Goal: Task Accomplishment & Management: Manage account settings

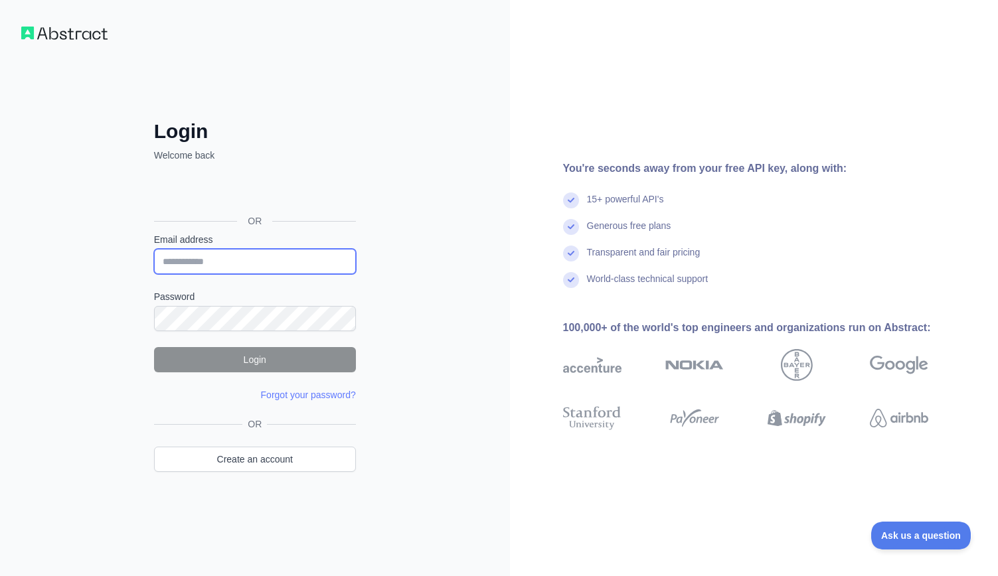
click at [302, 271] on input "Email address" at bounding box center [255, 261] width 202 height 25
paste input "**********"
type input "**********"
click at [395, 234] on div "**********" at bounding box center [255, 288] width 510 height 576
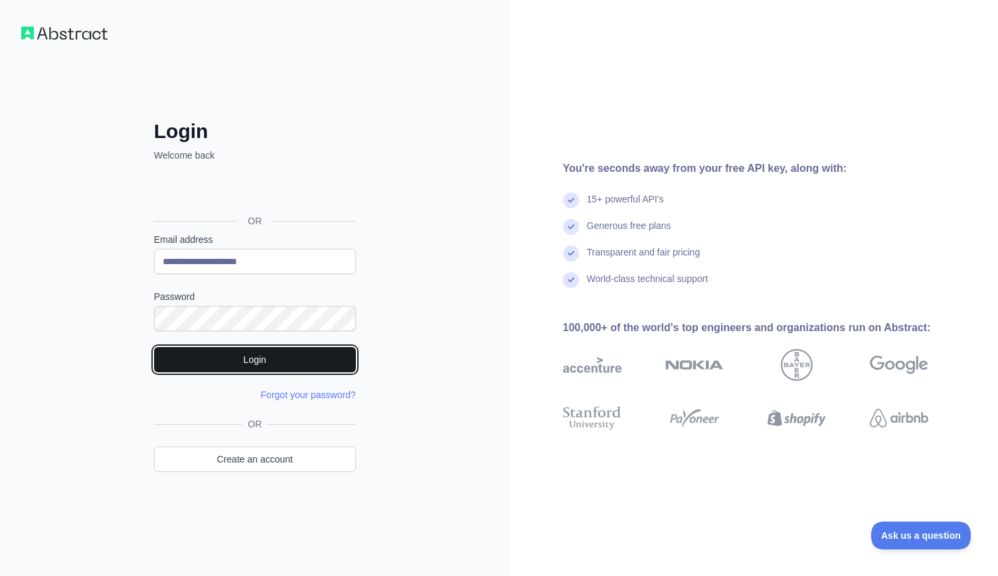
click at [324, 358] on button "Login" at bounding box center [255, 359] width 202 height 25
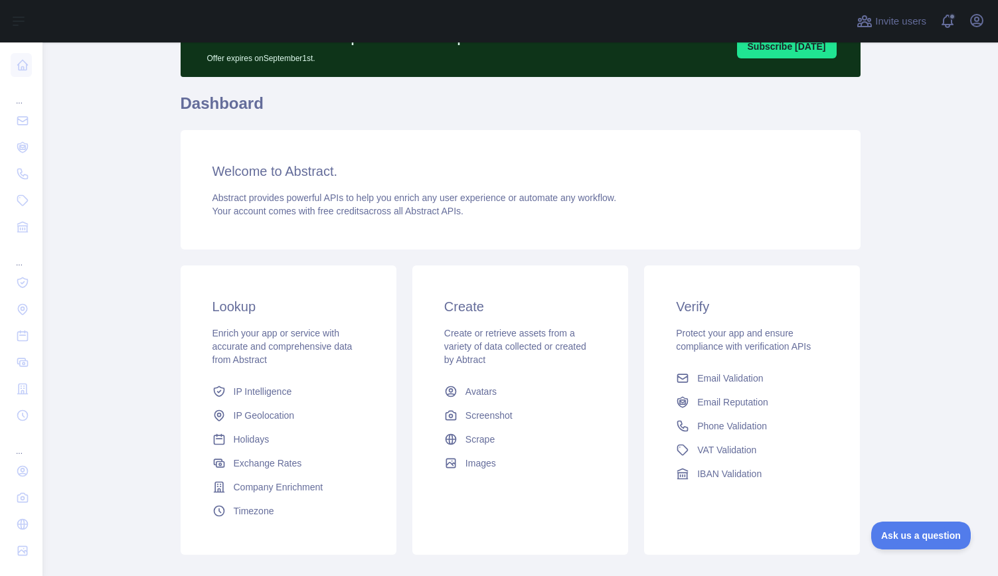
scroll to position [146, 0]
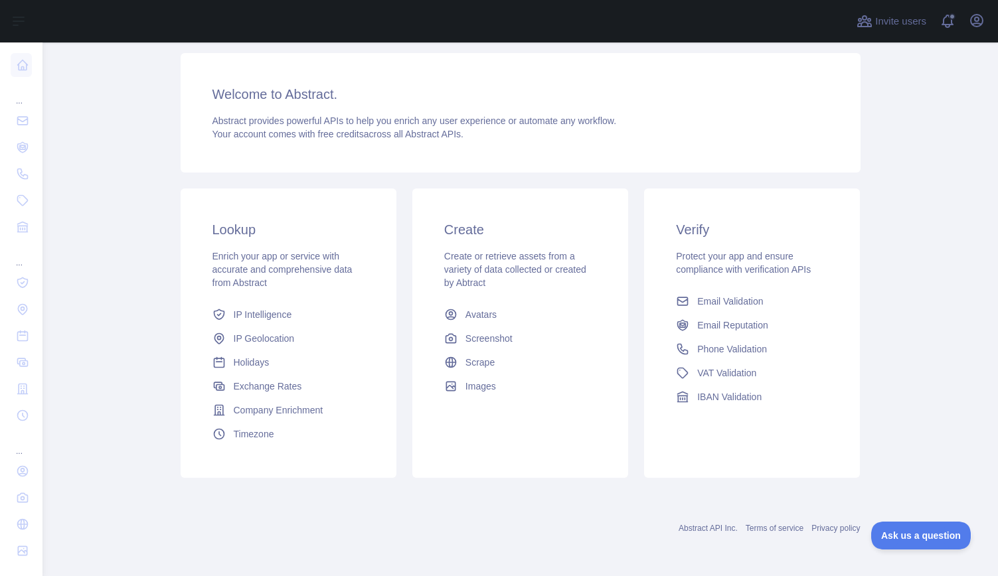
click at [131, 216] on main "Subscribe to the Email Reputation API for a special 30 % discount Offer expires…" at bounding box center [519, 309] width 955 height 534
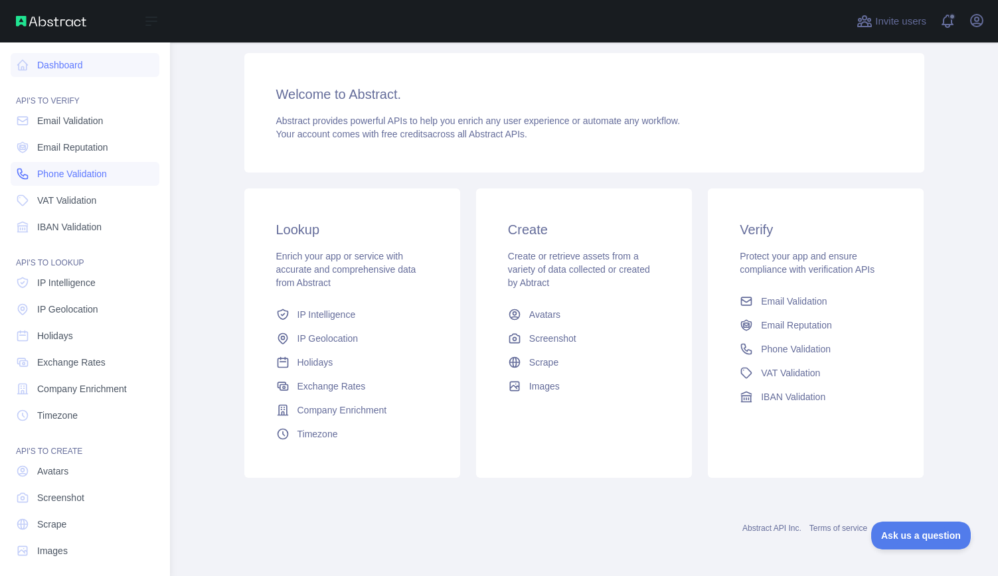
scroll to position [8, 0]
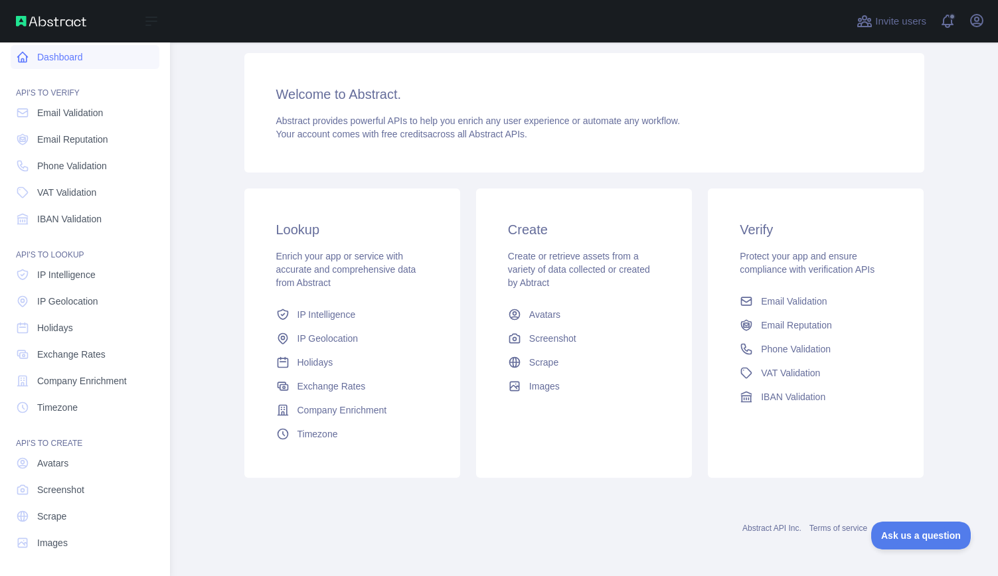
click at [57, 51] on link "Dashboard" at bounding box center [85, 57] width 149 height 24
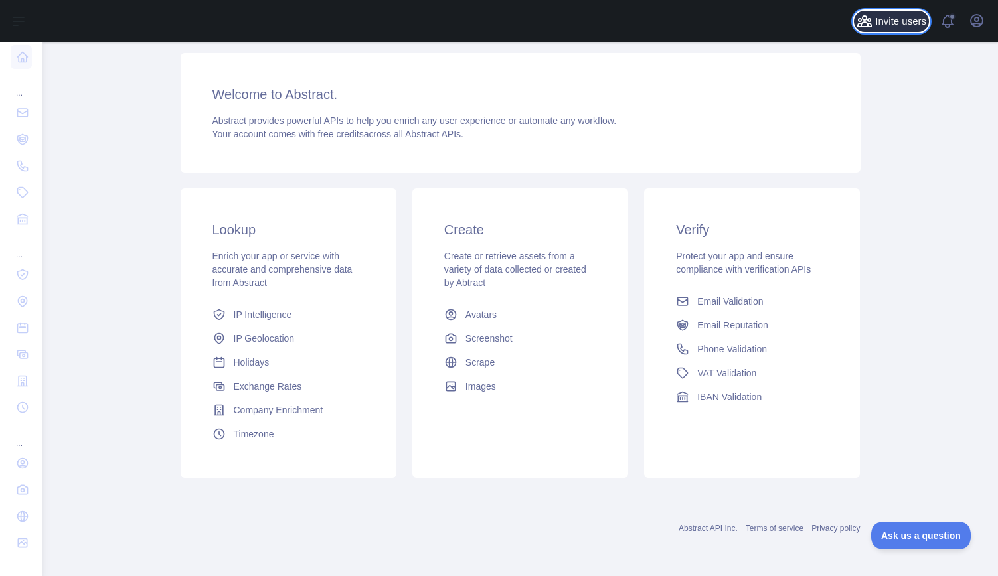
click at [896, 24] on span "Invite users" at bounding box center [900, 21] width 51 height 15
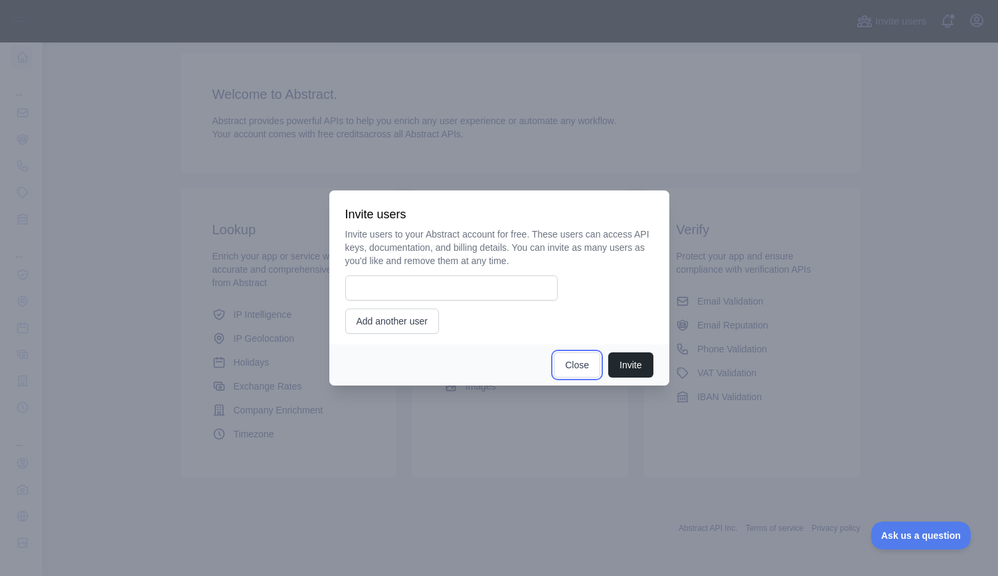
drag, startPoint x: 582, startPoint y: 359, endPoint x: 864, endPoint y: 149, distance: 351.9
click at [584, 359] on button "Close" at bounding box center [577, 364] width 46 height 25
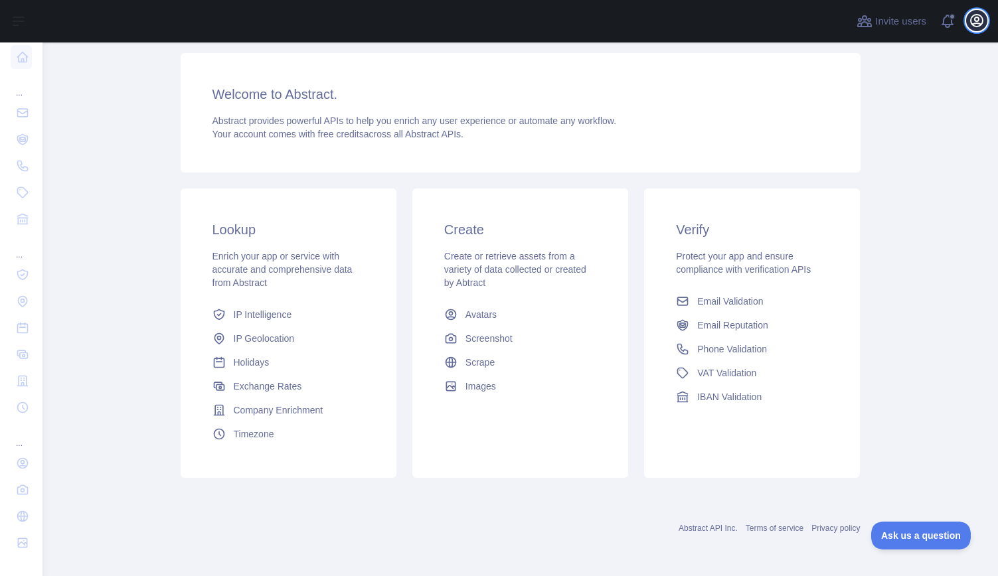
click at [979, 22] on icon "button" at bounding box center [976, 21] width 16 height 16
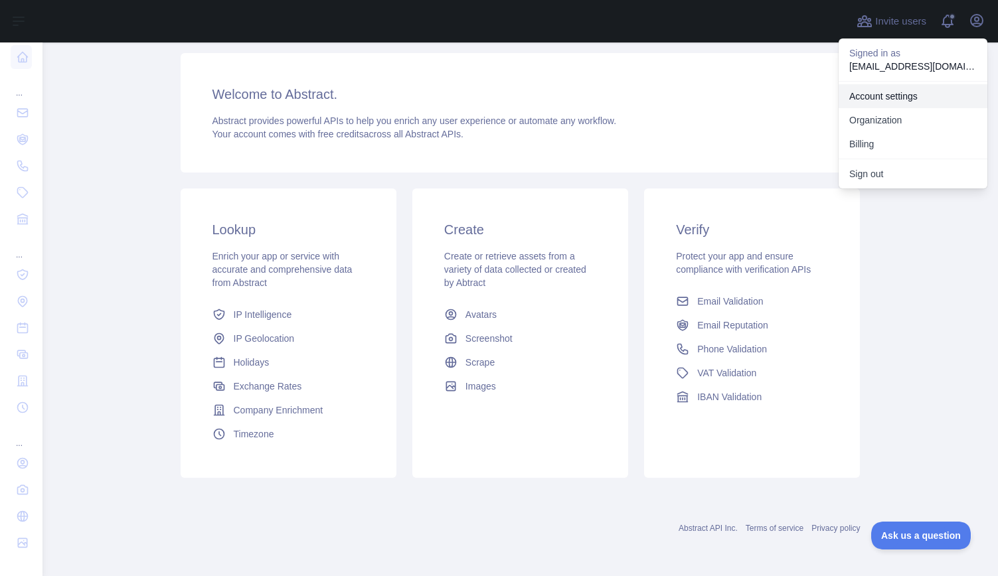
click at [949, 94] on link "Account settings" at bounding box center [912, 96] width 149 height 24
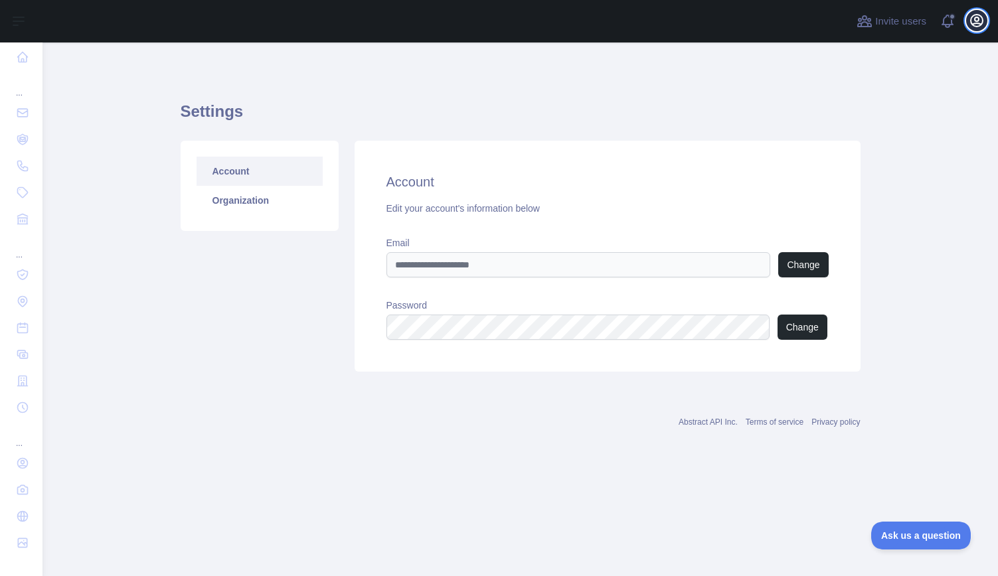
click at [980, 16] on icon "button" at bounding box center [976, 21] width 12 height 12
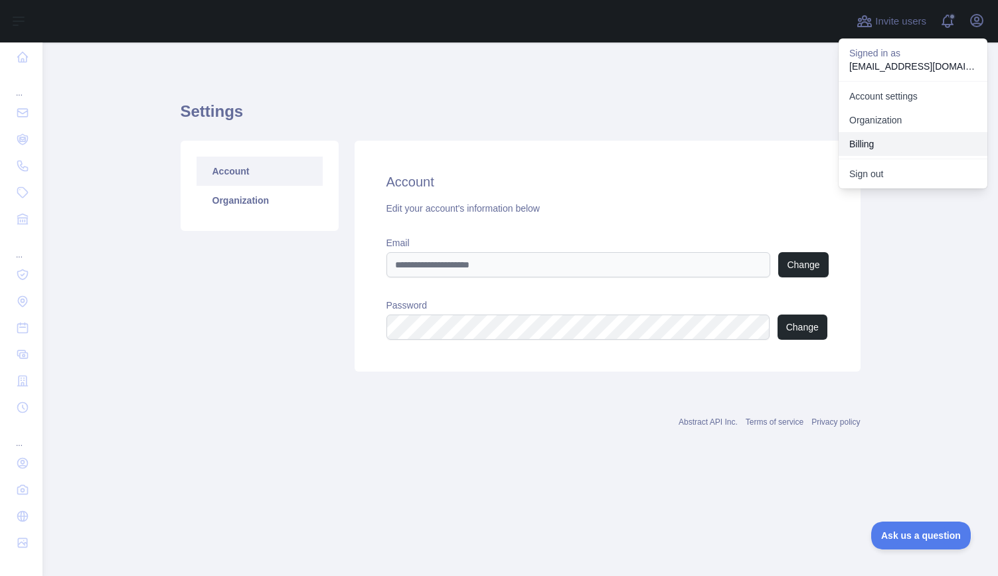
click at [916, 143] on button "Billing" at bounding box center [912, 144] width 149 height 24
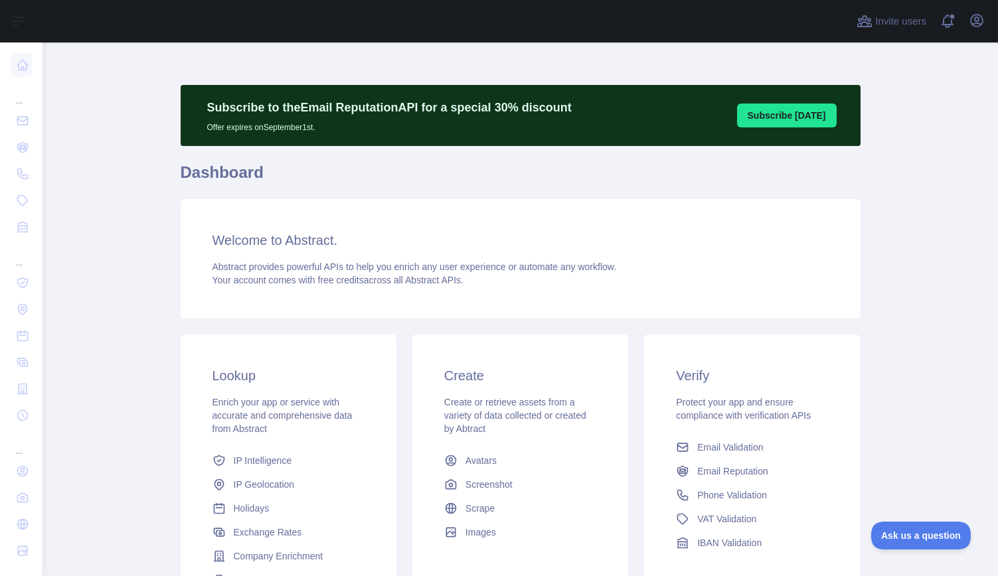
click at [912, 193] on main "Subscribe to the Email Reputation API for a special 30 % discount Offer expires…" at bounding box center [519, 309] width 955 height 534
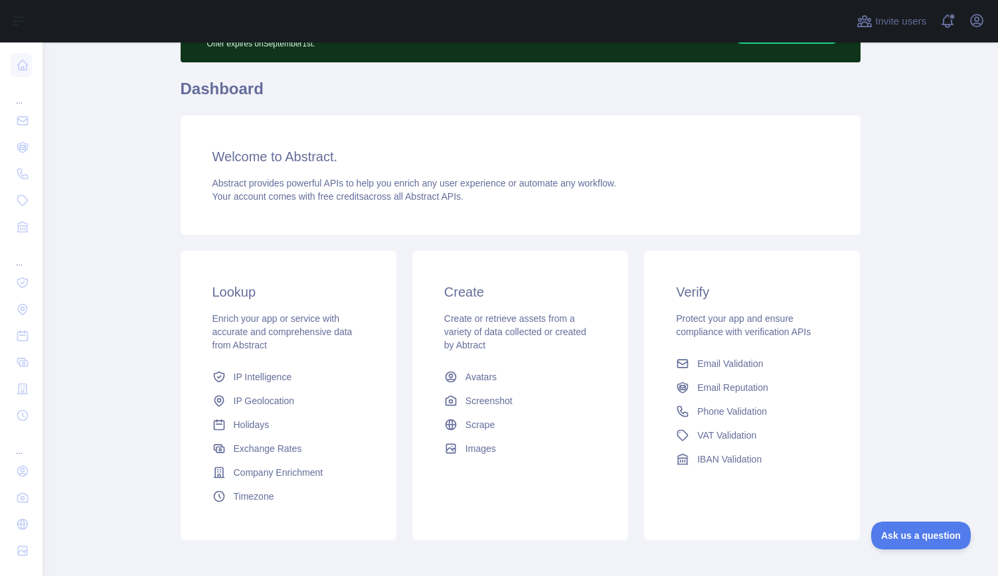
scroll to position [86, 0]
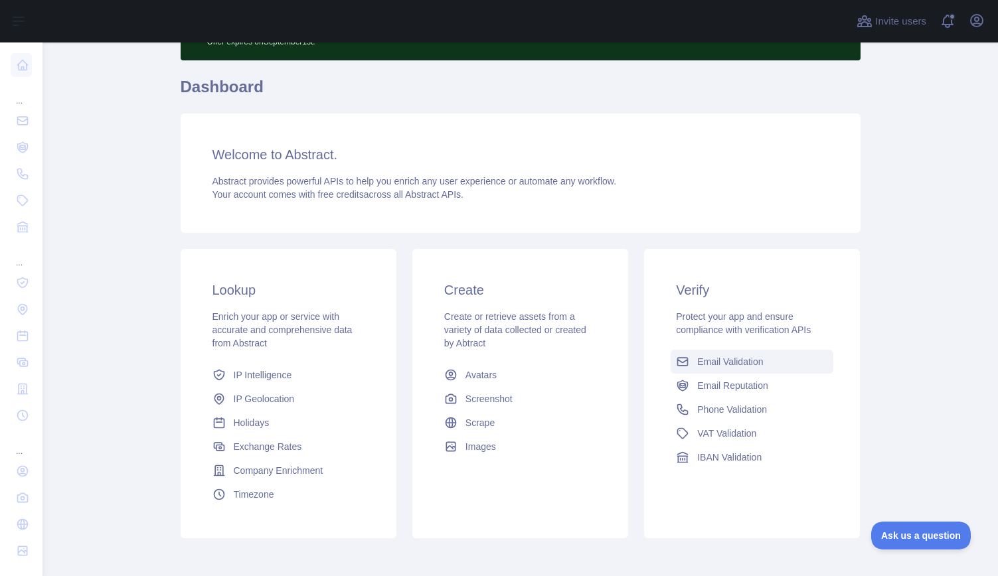
click at [731, 362] on span "Email Validation" at bounding box center [730, 361] width 66 height 13
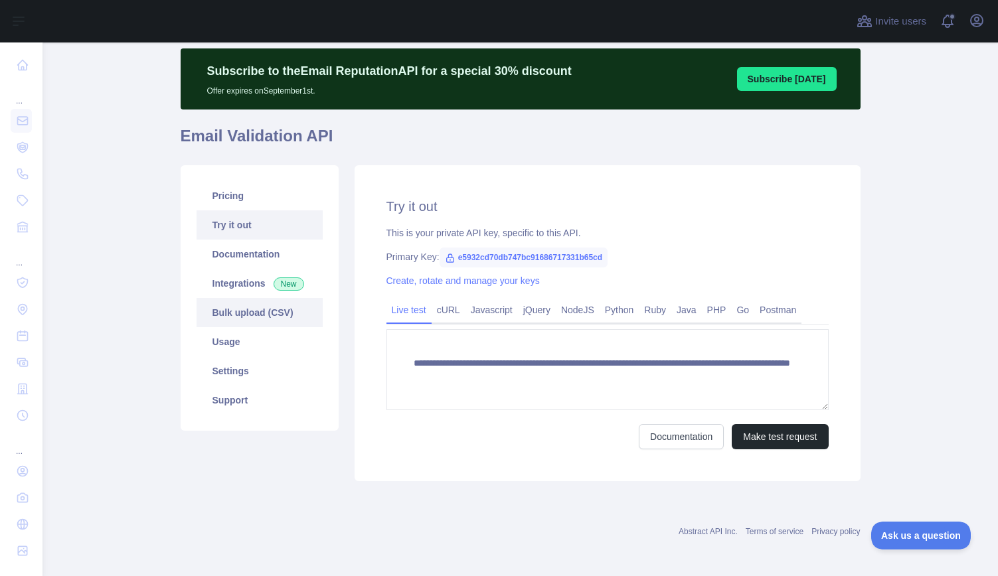
scroll to position [40, 0]
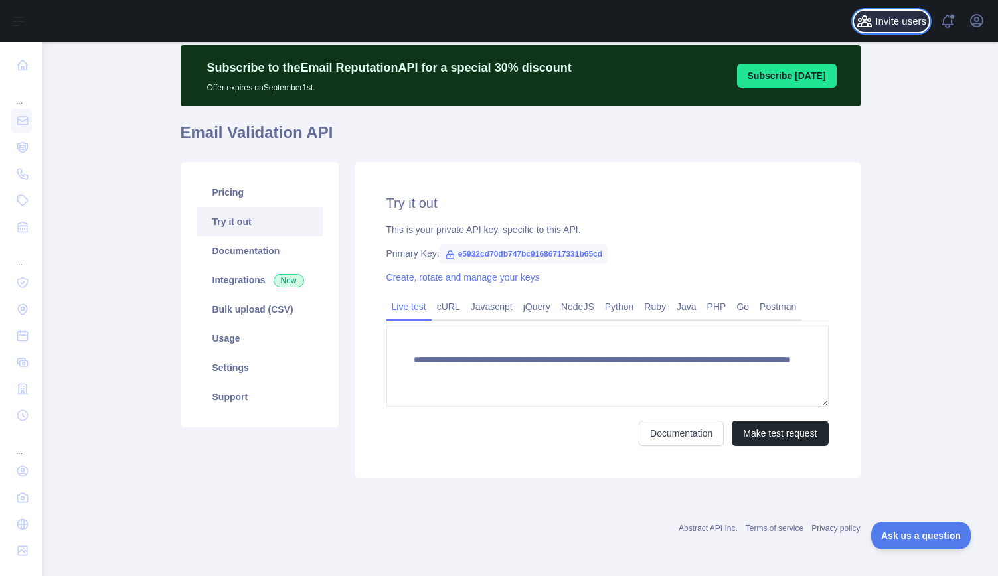
click at [867, 21] on icon at bounding box center [864, 21] width 13 height 11
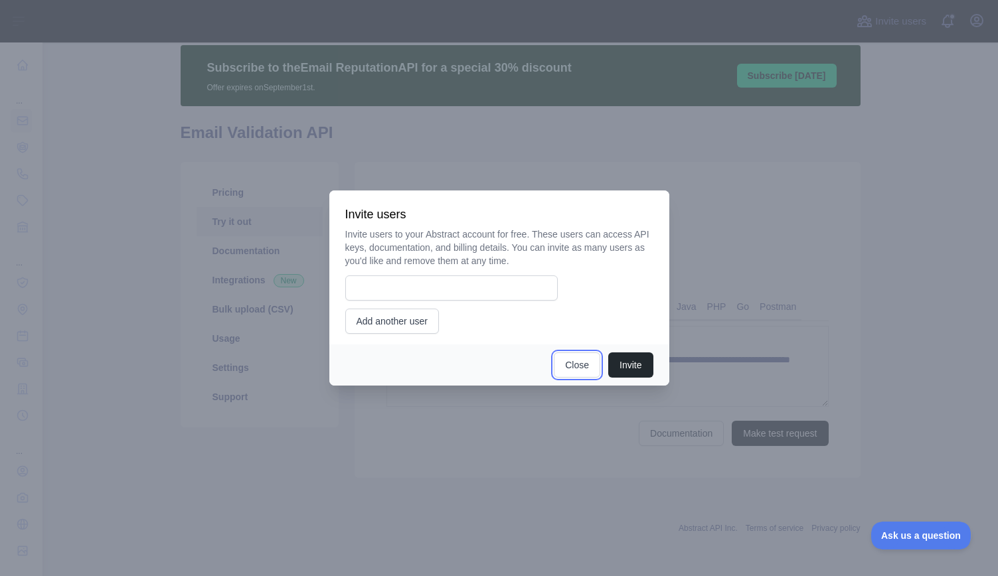
drag, startPoint x: 584, startPoint y: 364, endPoint x: 708, endPoint y: 274, distance: 153.5
click at [585, 363] on button "Close" at bounding box center [577, 364] width 46 height 25
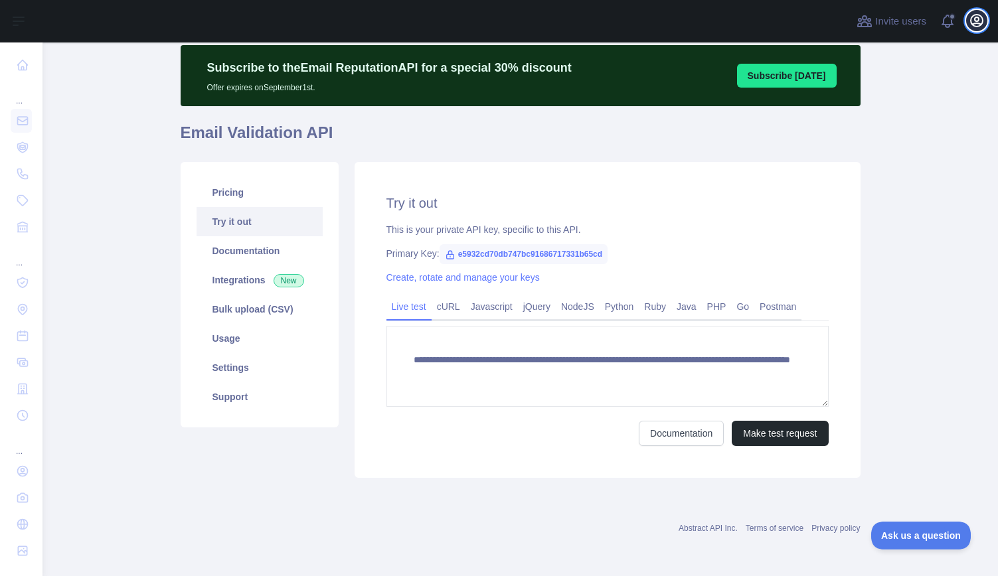
click at [968, 23] on icon "button" at bounding box center [976, 21] width 16 height 16
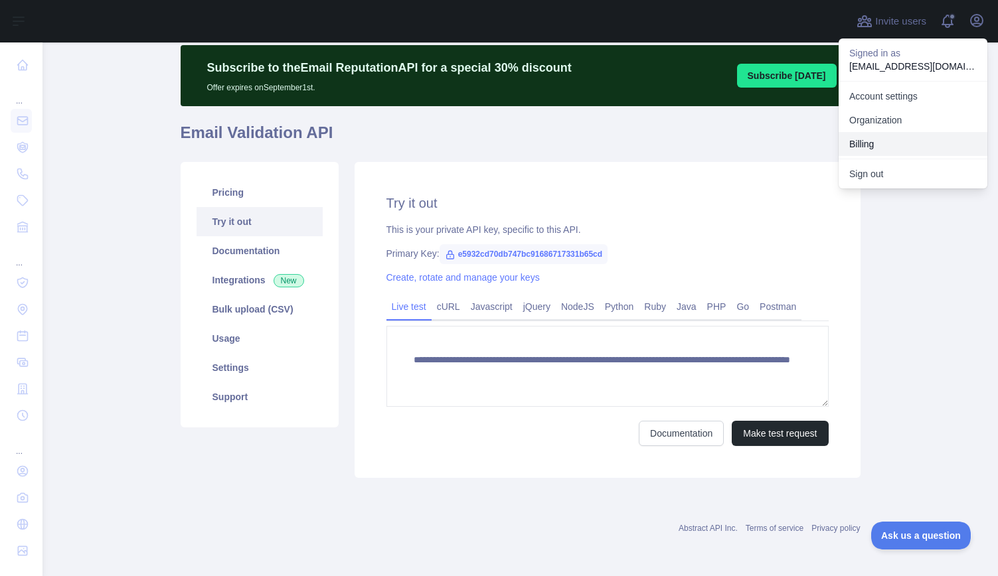
click at [921, 139] on button "Billing" at bounding box center [912, 144] width 149 height 24
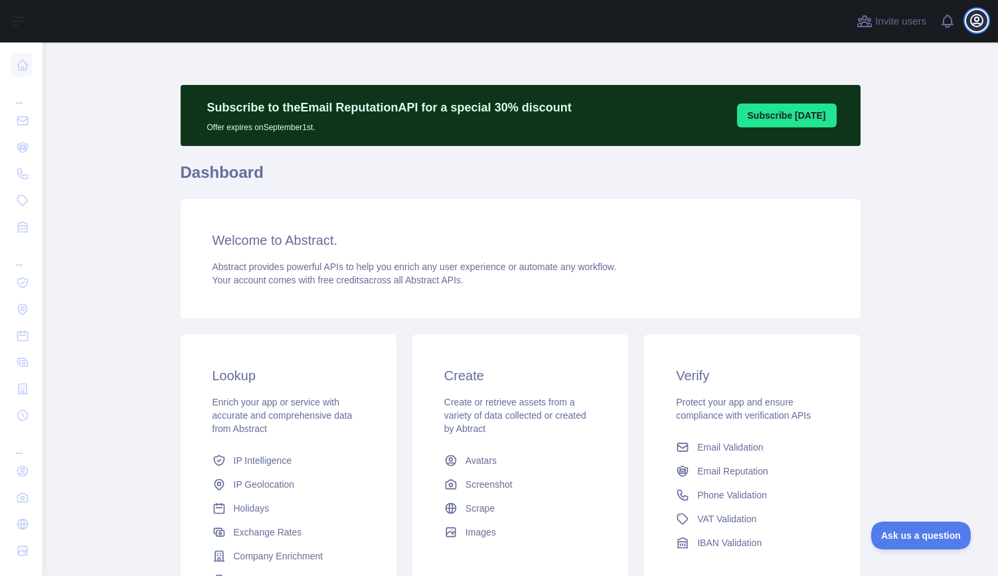
click at [982, 17] on icon "button" at bounding box center [976, 21] width 16 height 16
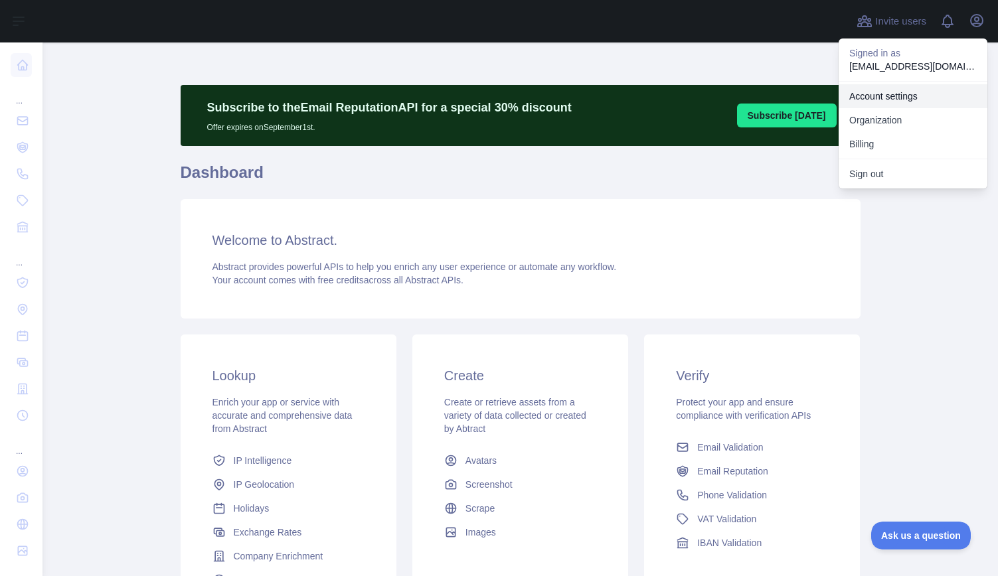
click at [939, 98] on link "Account settings" at bounding box center [912, 96] width 149 height 24
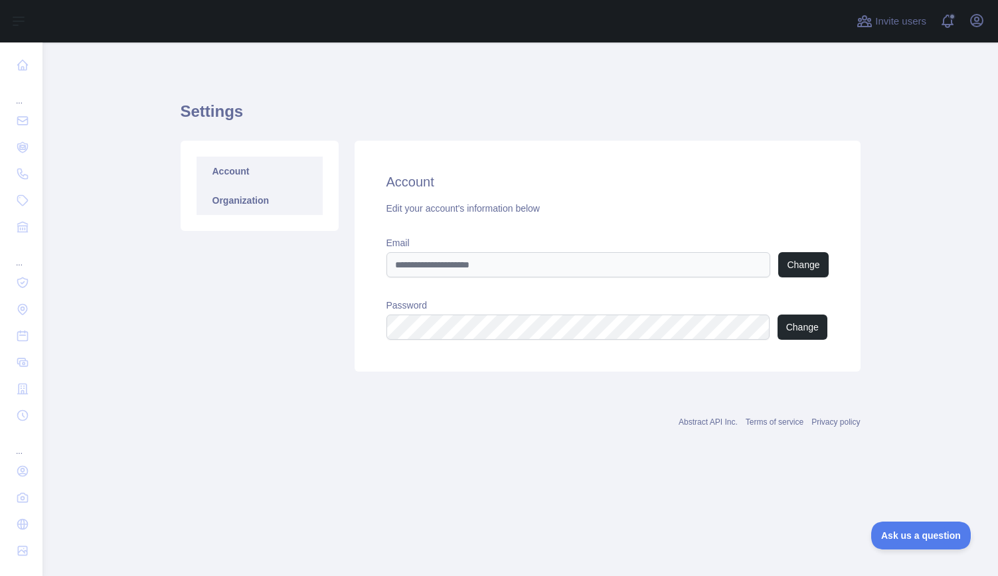
click at [258, 210] on link "Organization" at bounding box center [259, 200] width 126 height 29
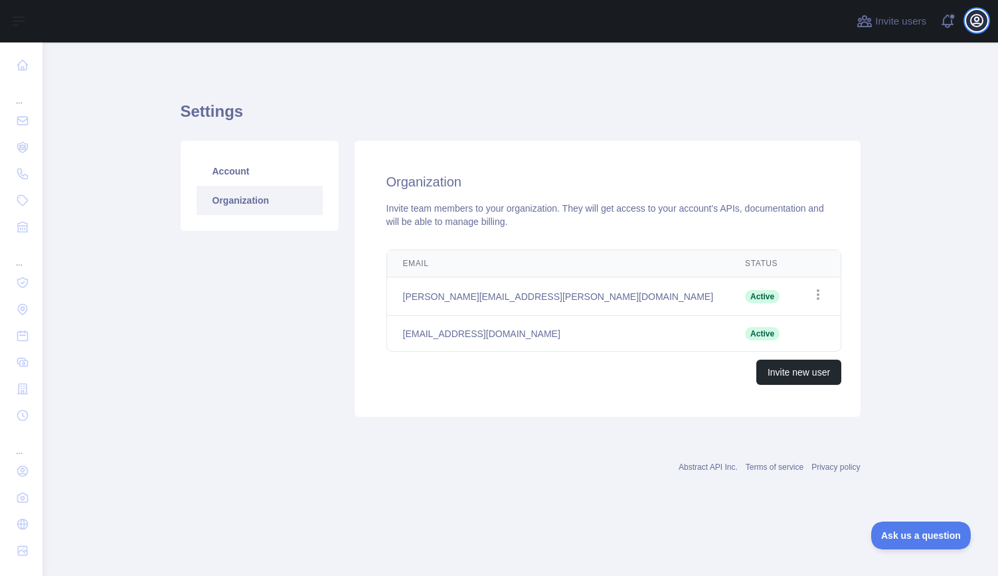
click at [971, 25] on icon "button" at bounding box center [976, 21] width 16 height 16
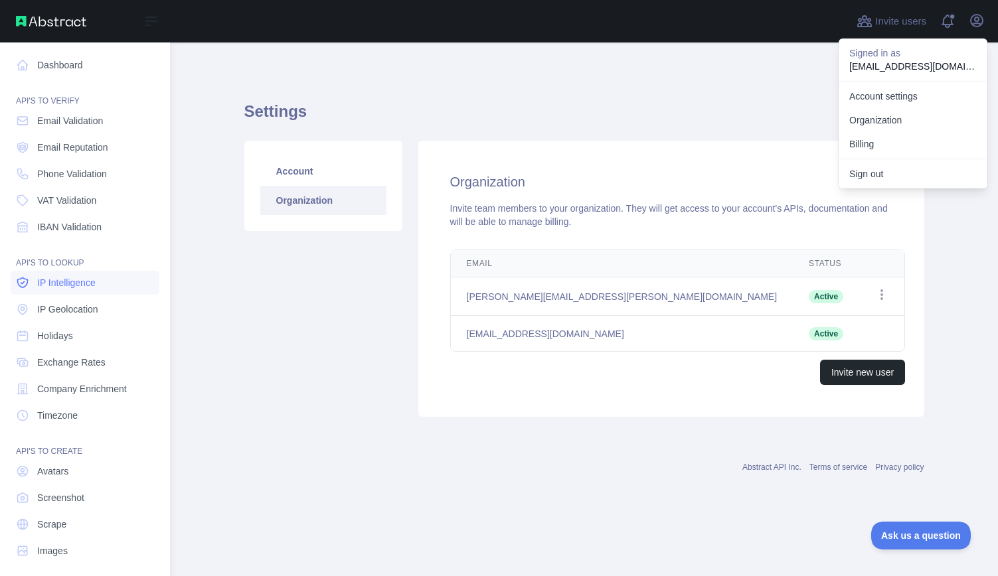
scroll to position [8, 0]
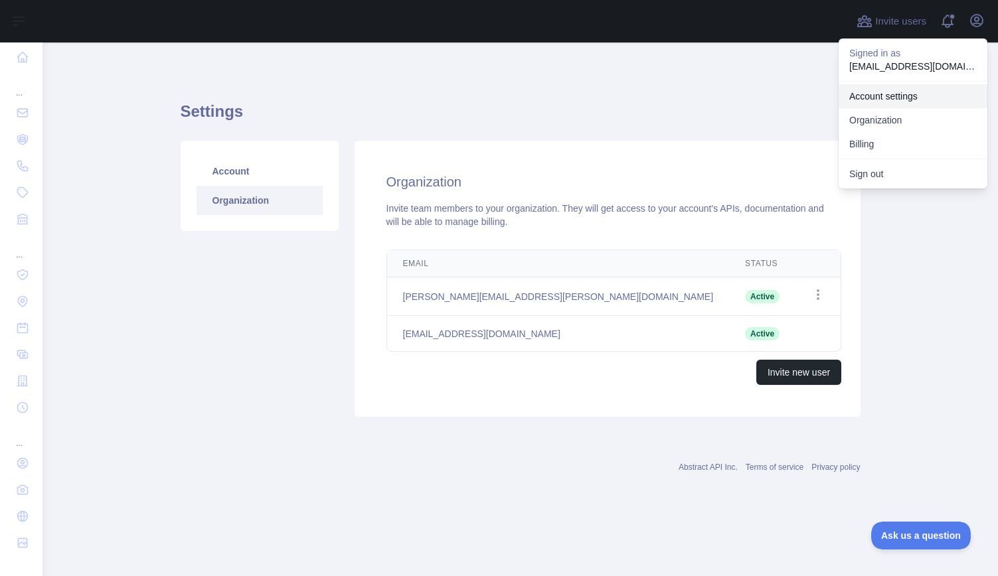
click at [924, 94] on link "Account settings" at bounding box center [912, 96] width 149 height 24
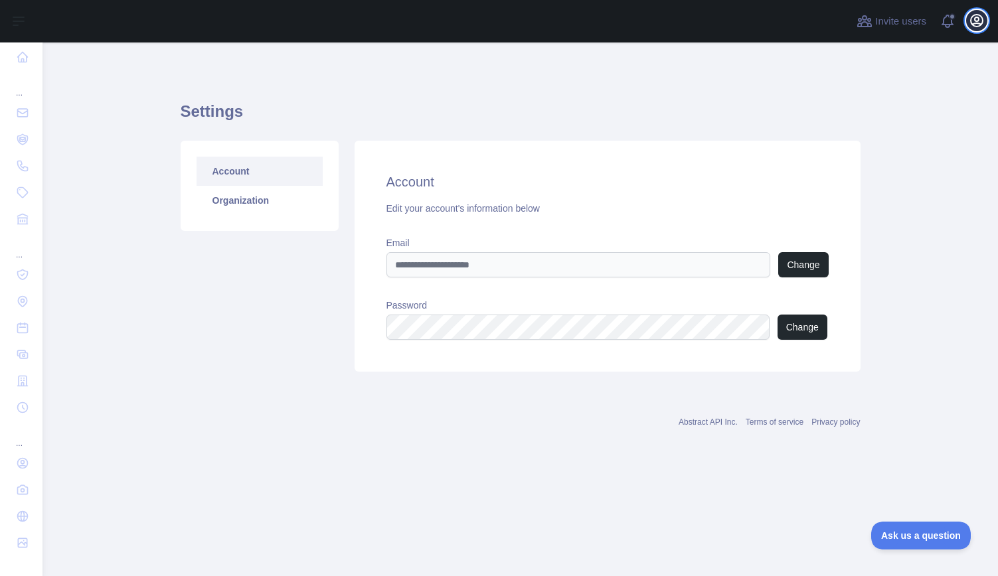
click at [978, 19] on icon "button" at bounding box center [976, 21] width 12 height 12
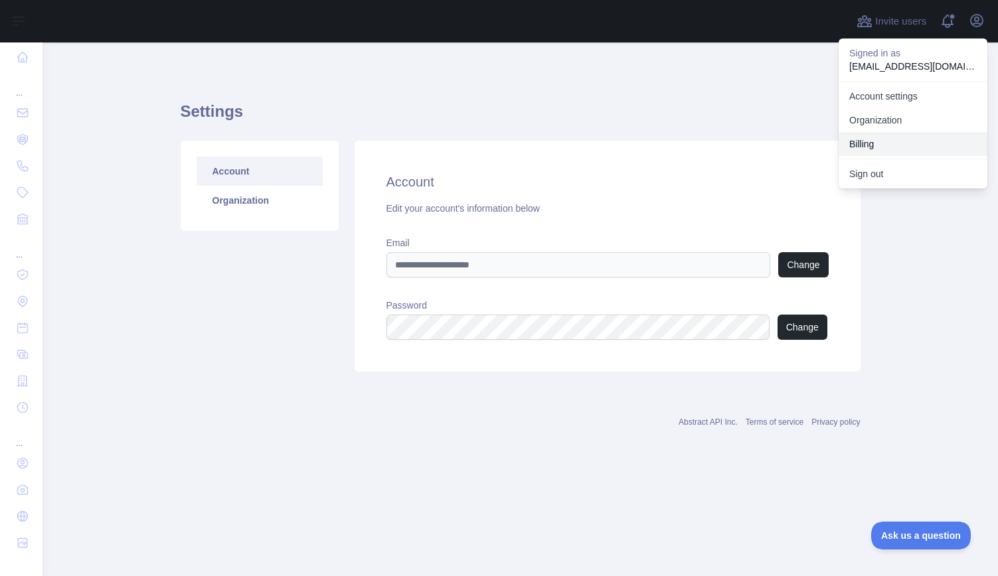
click at [897, 141] on button "Billing" at bounding box center [912, 144] width 149 height 24
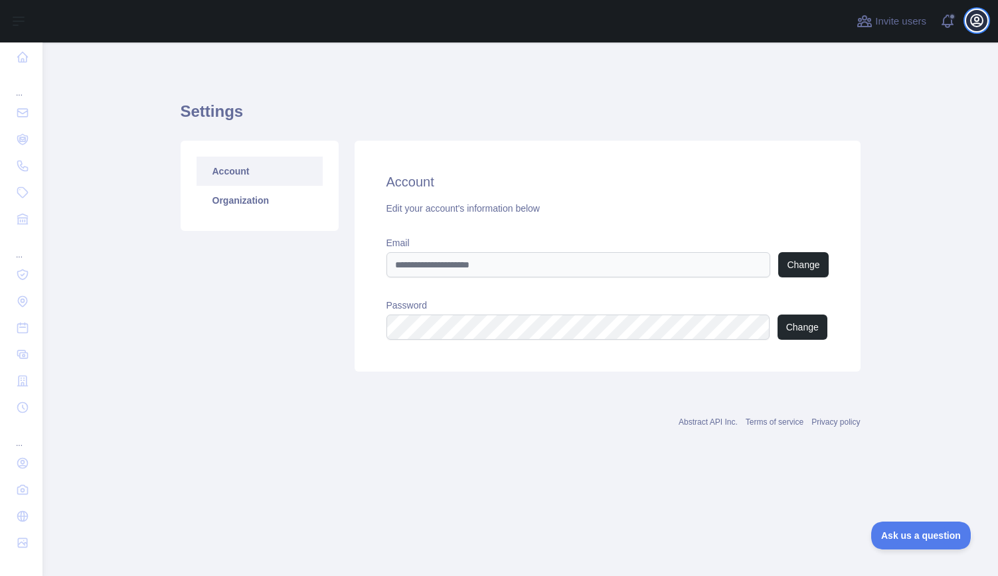
click at [968, 19] on icon "button" at bounding box center [976, 21] width 16 height 16
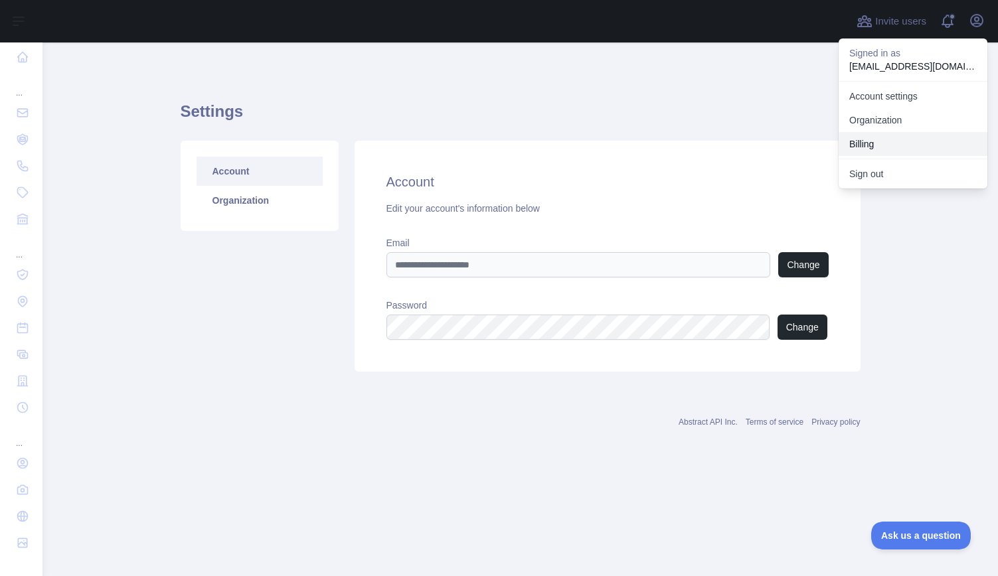
click at [906, 143] on button "Billing" at bounding box center [912, 144] width 149 height 24
